Goal: Information Seeking & Learning: Learn about a topic

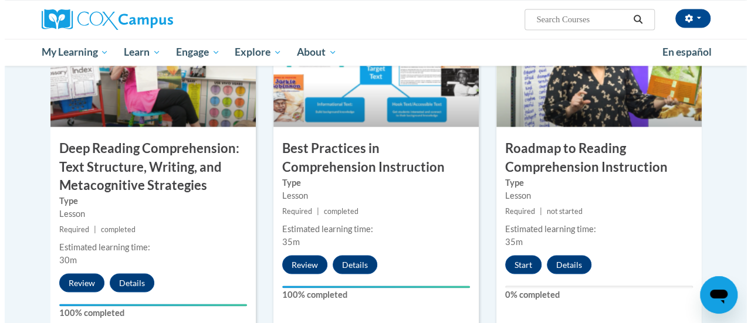
scroll to position [945, 0]
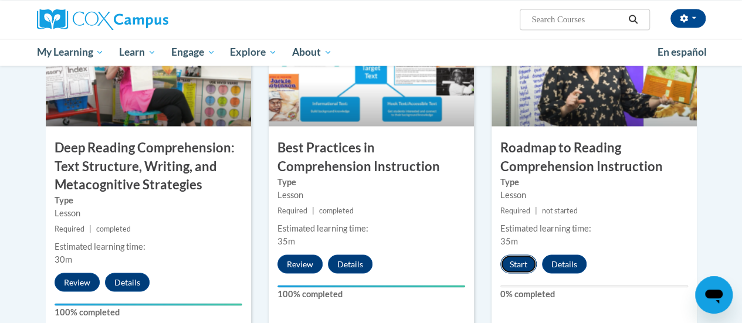
click at [511, 259] on button "Start" at bounding box center [518, 263] width 36 height 19
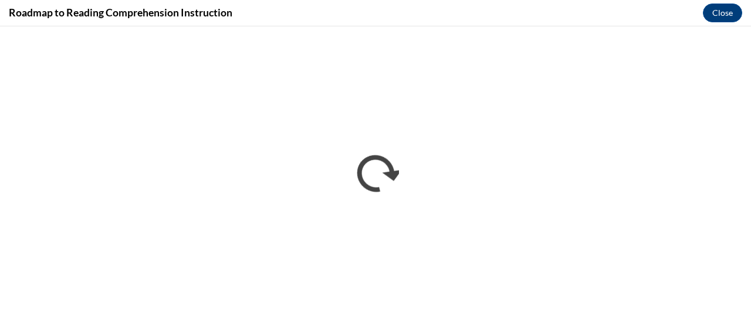
scroll to position [0, 0]
